Goal: Information Seeking & Learning: Check status

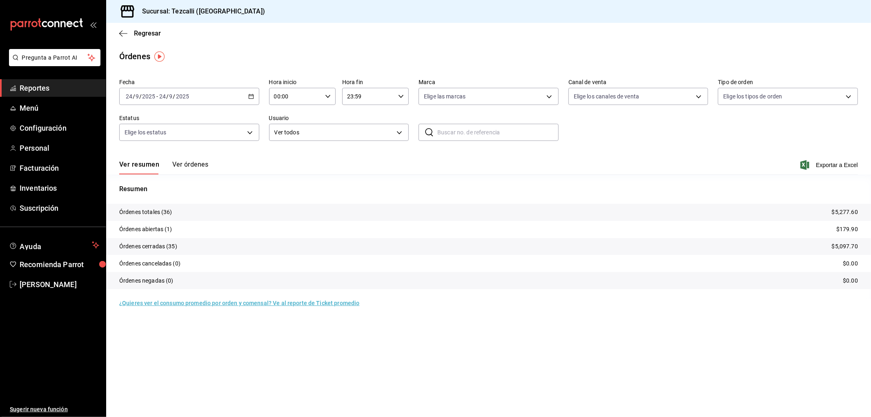
click at [202, 169] on button "Ver órdenes" at bounding box center [190, 167] width 36 height 14
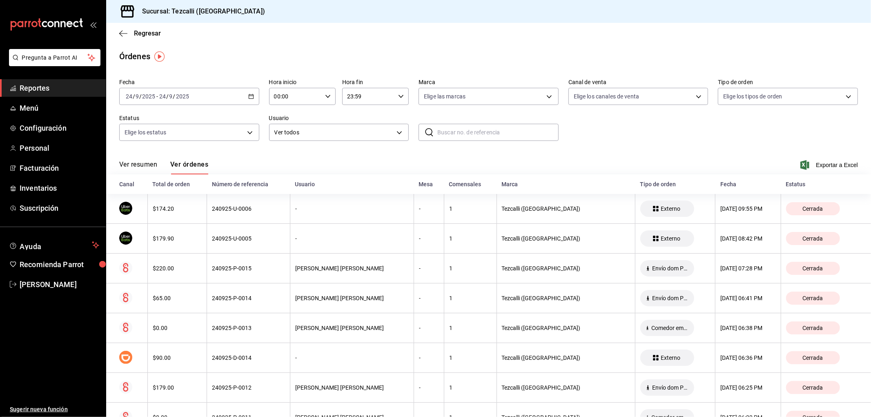
click at [139, 162] on button "Ver resumen" at bounding box center [138, 167] width 38 height 14
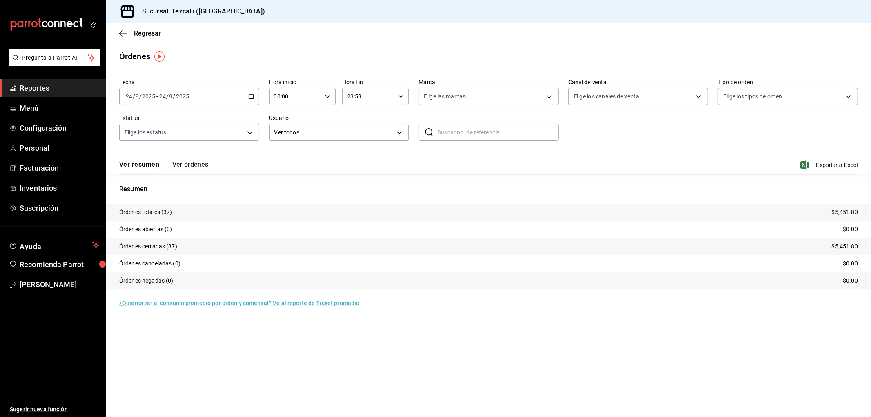
click at [243, 329] on main "Regresar Órdenes Fecha [DATE] [DATE] - [DATE] [DATE] Hora inicio 00:00 Hora ini…" at bounding box center [488, 220] width 765 height 394
click at [251, 166] on div "Ver resumen Ver órdenes Exportar a Excel" at bounding box center [488, 163] width 738 height 24
